Goal: Check status: Check status

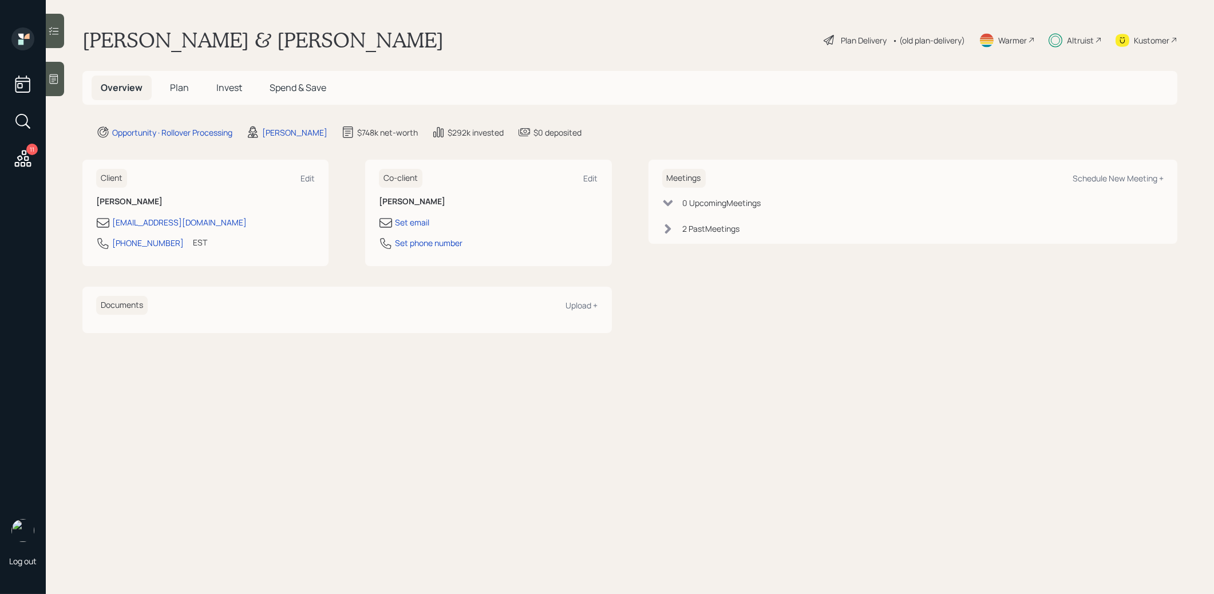
click at [231, 89] on span "Invest" at bounding box center [229, 87] width 26 height 13
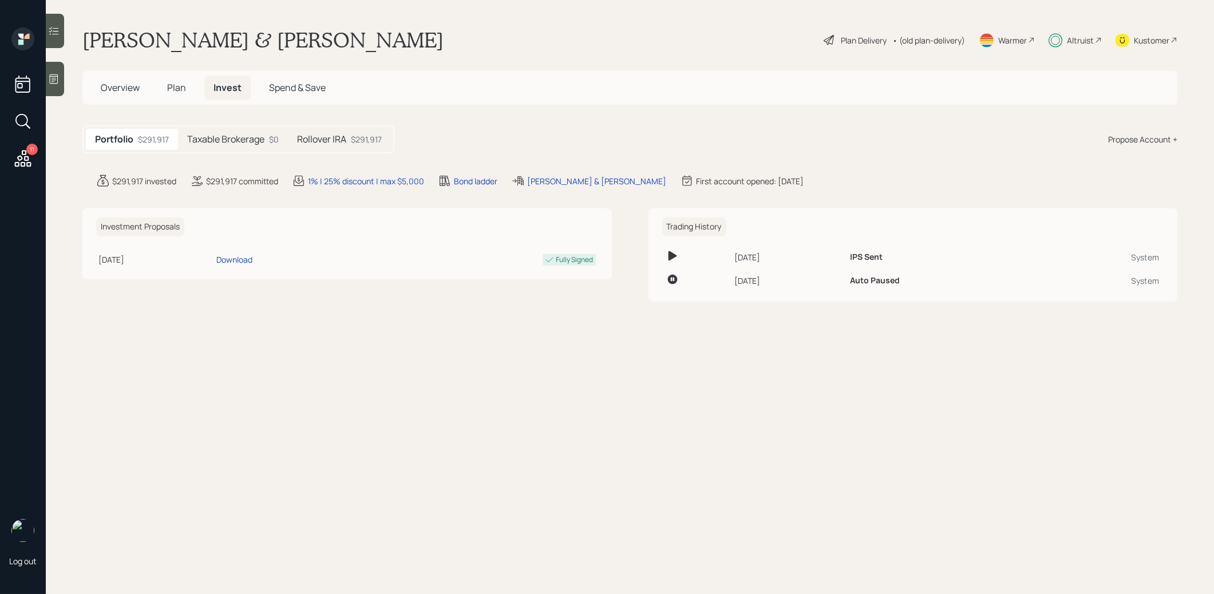
click at [358, 140] on div "$291,917" at bounding box center [366, 139] width 31 height 12
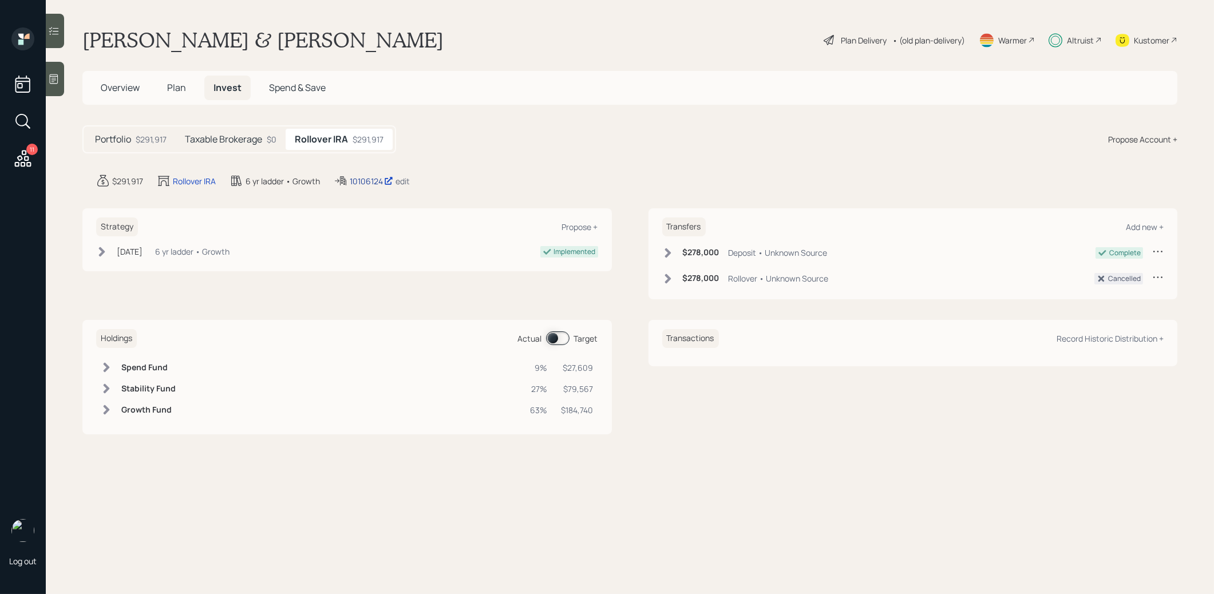
click at [364, 180] on div "10106124" at bounding box center [371, 181] width 43 height 12
